Goal: Task Accomplishment & Management: Complete application form

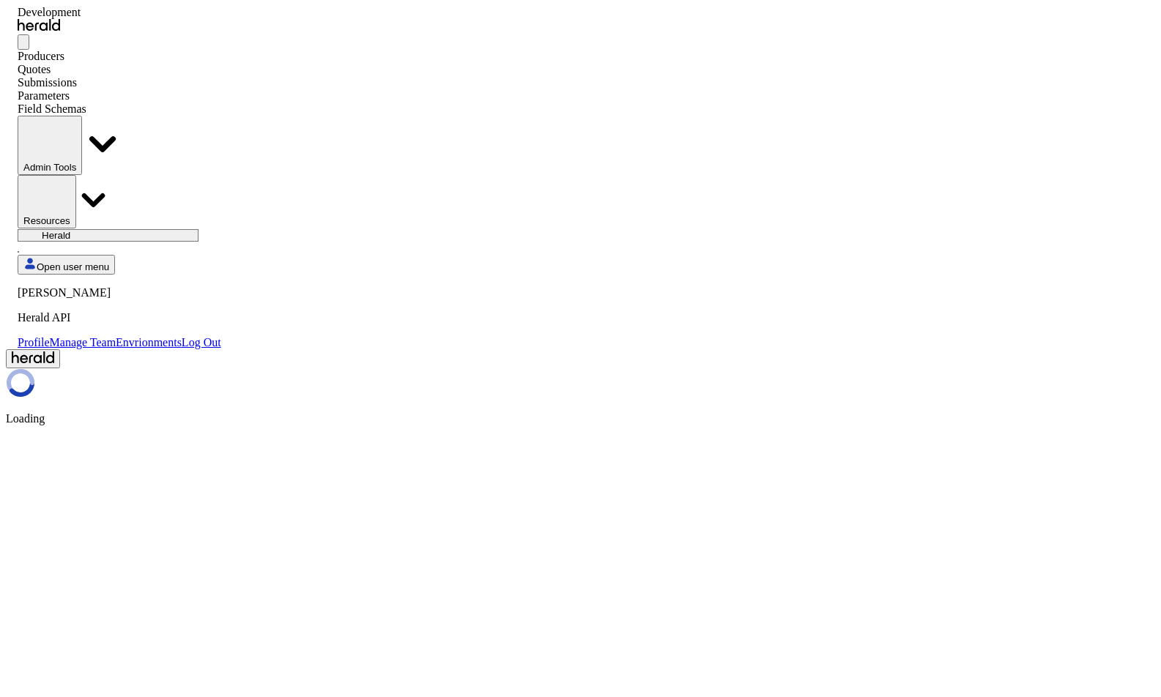
select select "pfm_2v8p_herald_api"
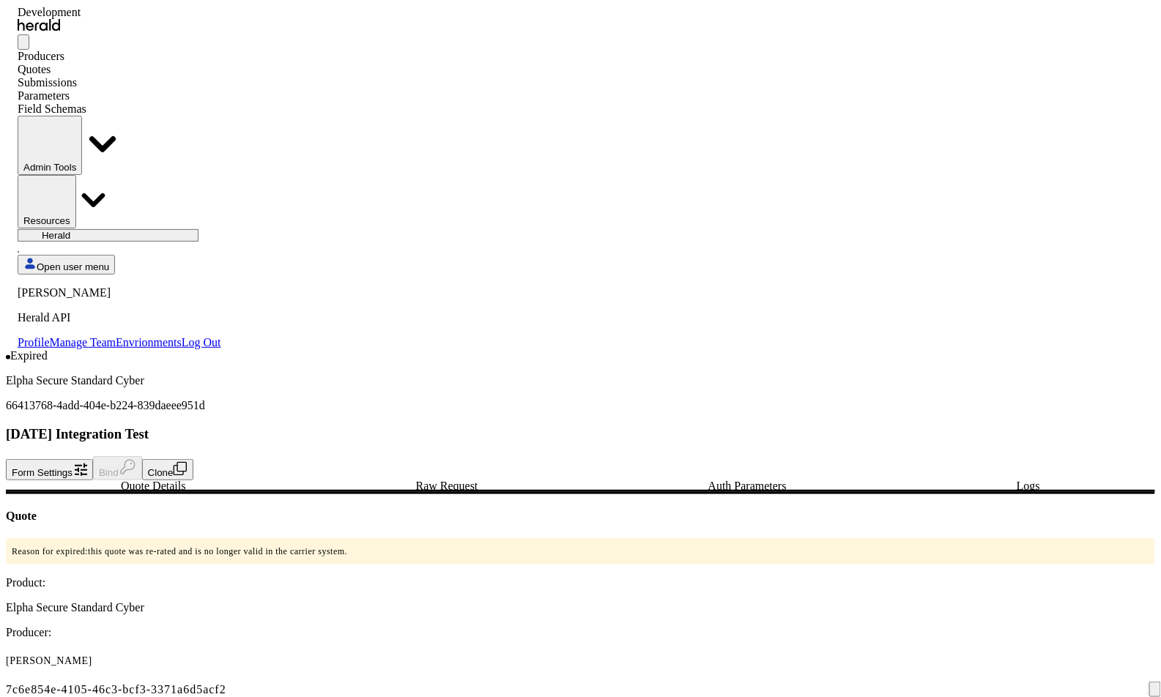
click at [986, 349] on div "Expired Elpha Secure Standard Cyber 66413768-4add-404e-b224-839daeee951d [DATE]…" at bounding box center [580, 414] width 1149 height 130
click at [194, 459] on button "Clone" at bounding box center [168, 469] width 52 height 21
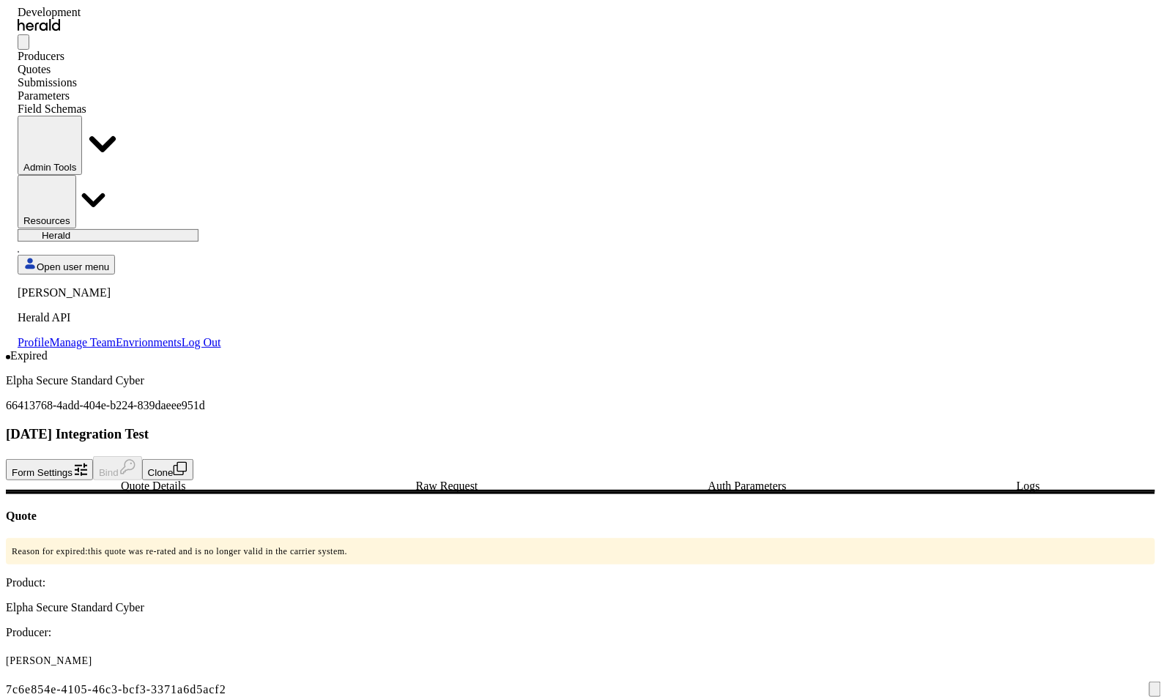
select select "******"
